Goal: Entertainment & Leisure: Browse casually

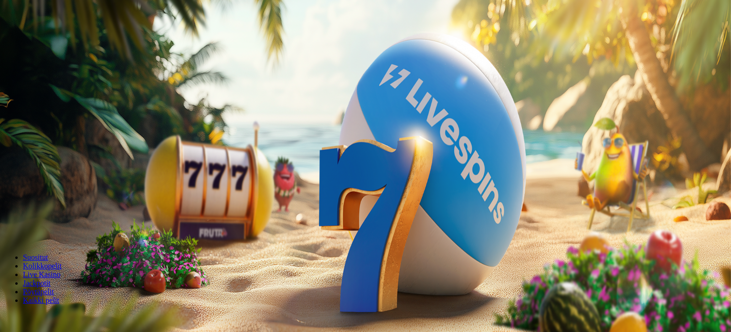
click at [58, 38] on span "Kirjaudu" at bounding box center [65, 34] width 23 height 7
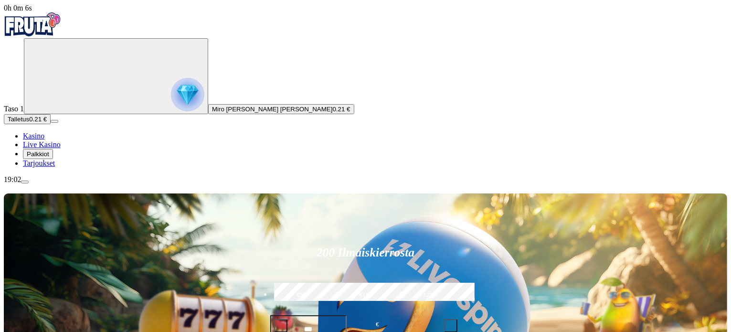
click at [49, 157] on span "Palkkiot" at bounding box center [38, 153] width 22 height 7
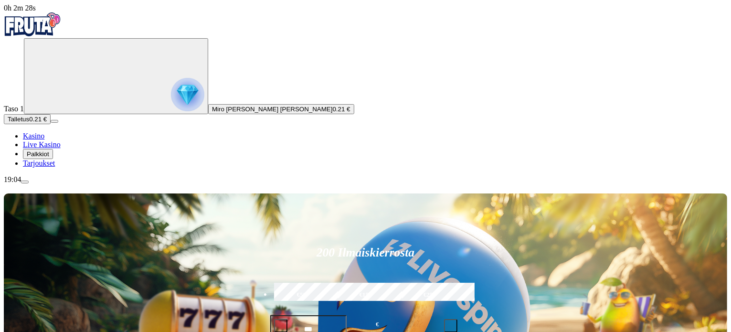
click at [25, 182] on span "menu icon" at bounding box center [25, 182] width 0 height 0
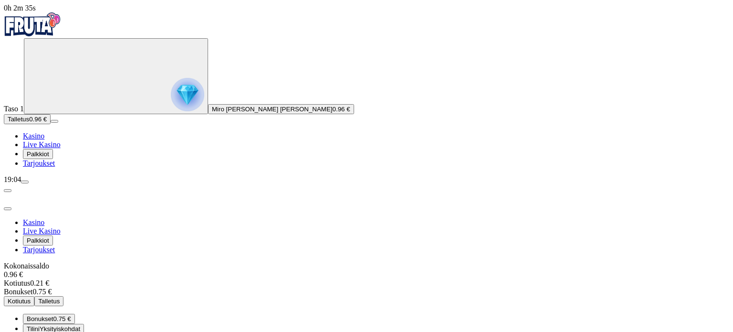
click at [71, 315] on span "0.75 €" at bounding box center [62, 318] width 18 height 7
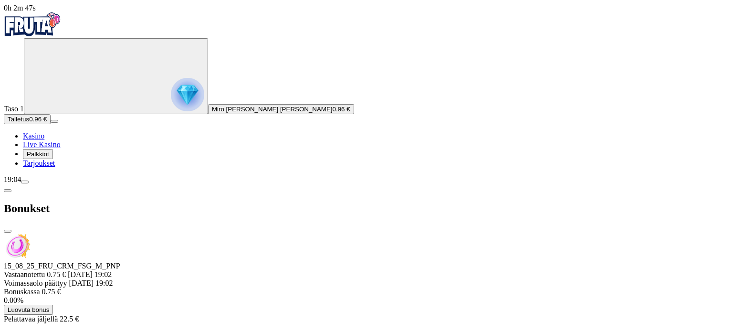
click at [337, 323] on div at bounding box center [366, 323] width 725 height 0
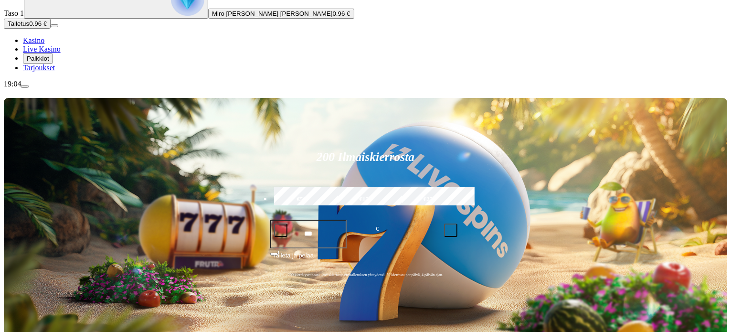
scroll to position [76, 0]
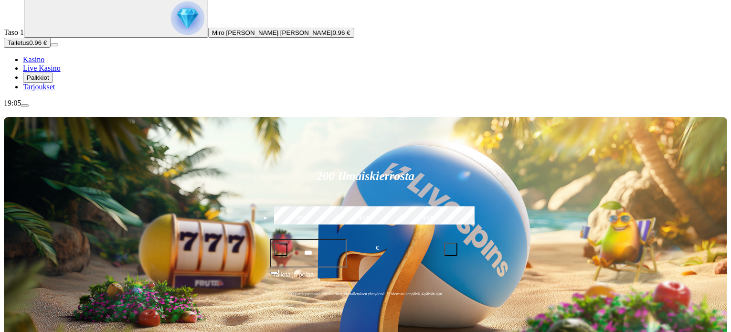
type input "********"
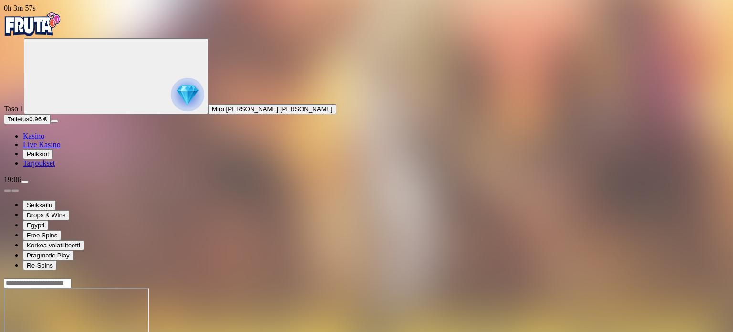
click at [25, 182] on span "menu icon" at bounding box center [25, 182] width 0 height 0
